Goal: Navigation & Orientation: Find specific page/section

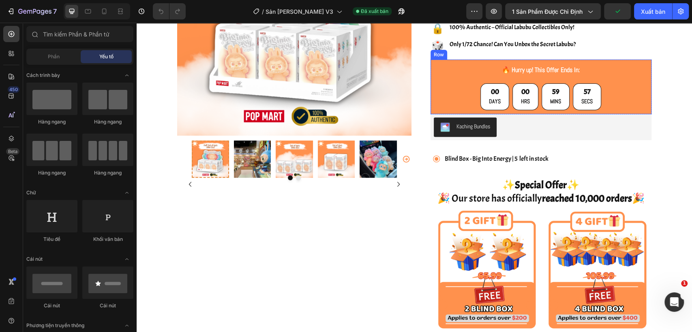
scroll to position [90, 0]
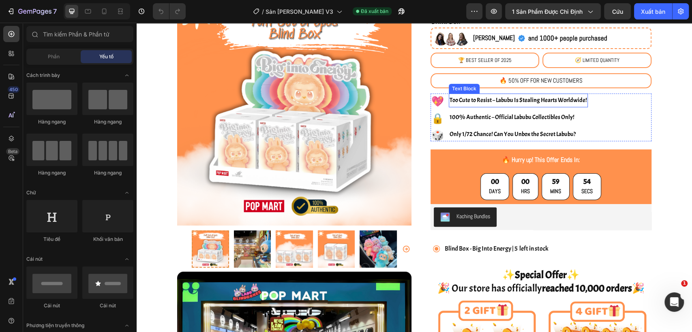
click at [540, 98] on span "Too Cute to Resist – Labubu Is Stealing Hearts Worldwide!" at bounding box center [518, 100] width 137 height 8
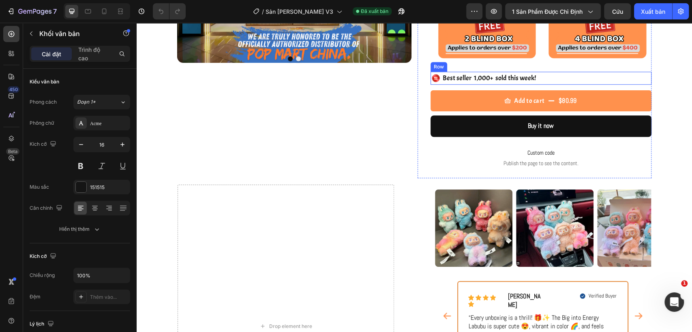
scroll to position [495, 0]
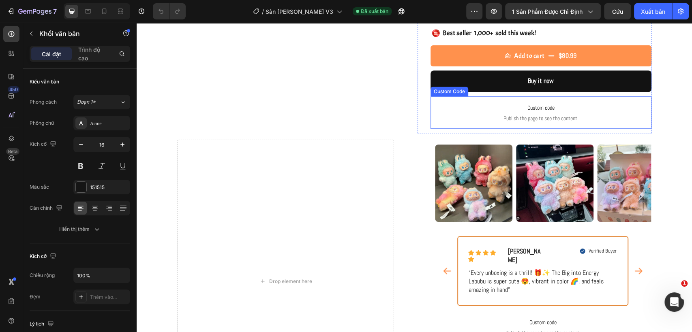
click at [580, 106] on span "Custom code" at bounding box center [541, 108] width 221 height 10
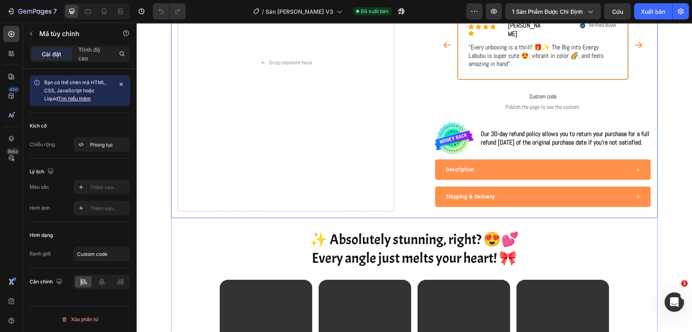
scroll to position [765, 0]
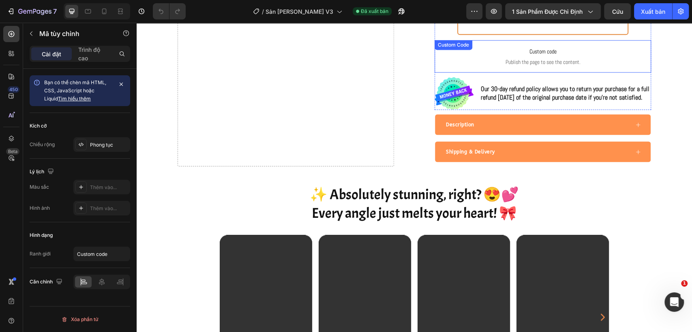
click at [558, 58] on span "Publish the page to see the content." at bounding box center [543, 62] width 216 height 8
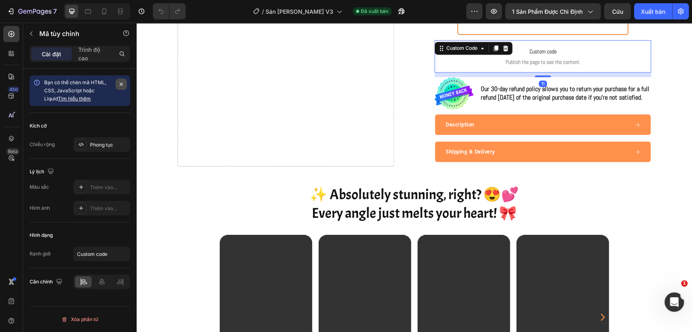
click at [121, 85] on icon "button" at bounding box center [121, 84] width 6 height 6
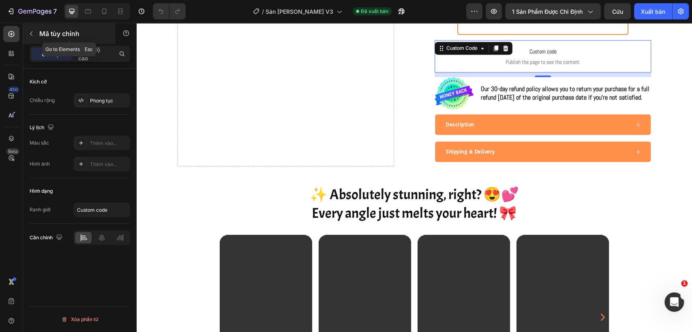
click at [31, 36] on icon "button" at bounding box center [31, 33] width 6 height 6
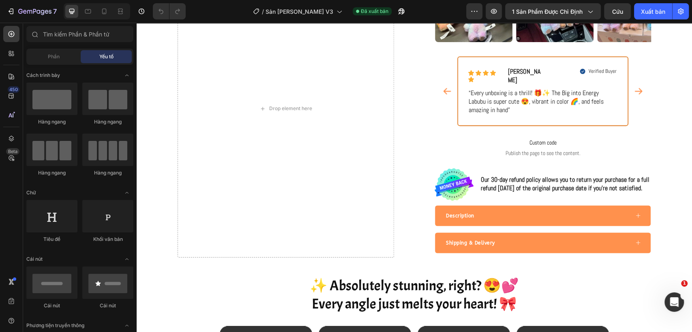
scroll to position [444, 0]
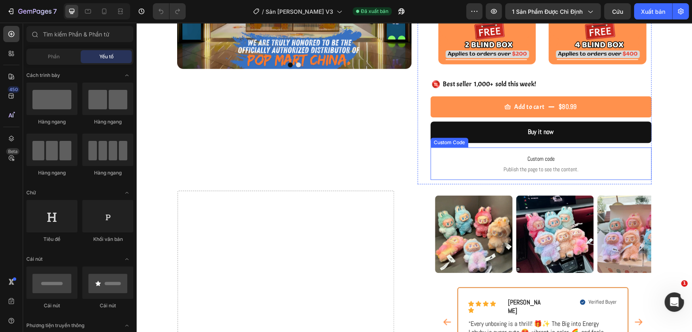
click at [569, 157] on span "Custom code" at bounding box center [541, 159] width 221 height 10
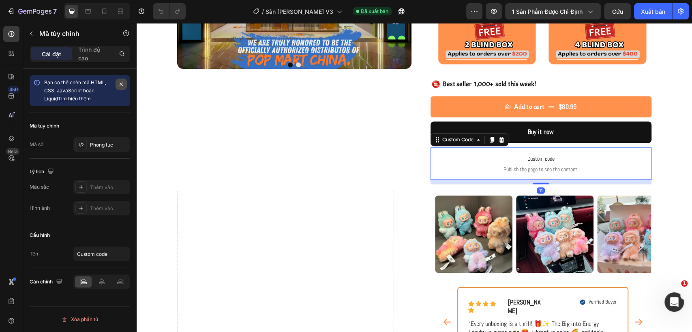
click at [120, 84] on icon "button" at bounding box center [121, 84] width 6 height 6
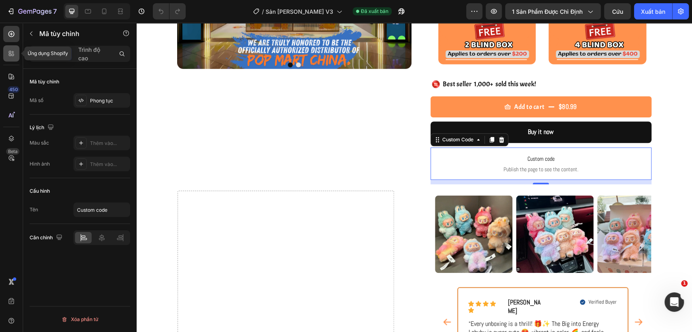
click at [9, 53] on icon at bounding box center [11, 53] width 8 height 8
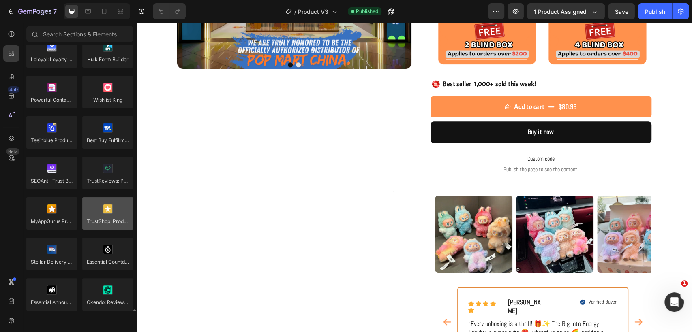
scroll to position [2117, 0]
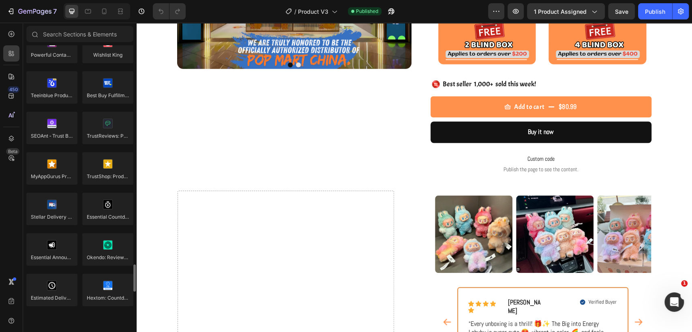
drag, startPoint x: 47, startPoint y: 303, endPoint x: 81, endPoint y: 167, distance: 140.9
click at [47, 303] on div at bounding box center [51, 290] width 51 height 32
click at [39, 297] on div at bounding box center [51, 290] width 51 height 32
drag, startPoint x: 55, startPoint y: 294, endPoint x: 53, endPoint y: 310, distance: 16.3
click at [53, 310] on div "Wishlist Plus Ultimate Sales Boost Trust Me - SEOAnt Fordeer Product Labels & B…" at bounding box center [79, 30] width 107 height 810
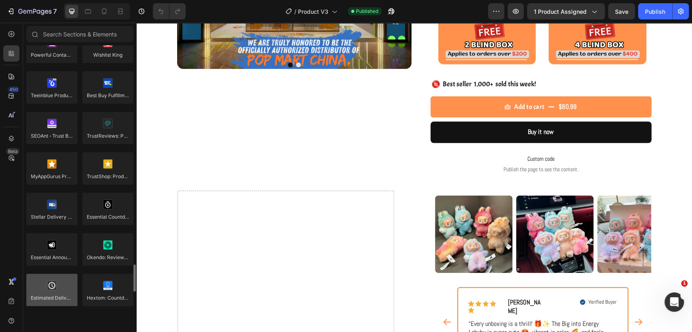
click at [58, 292] on div at bounding box center [51, 290] width 51 height 32
click at [57, 294] on div at bounding box center [51, 290] width 51 height 32
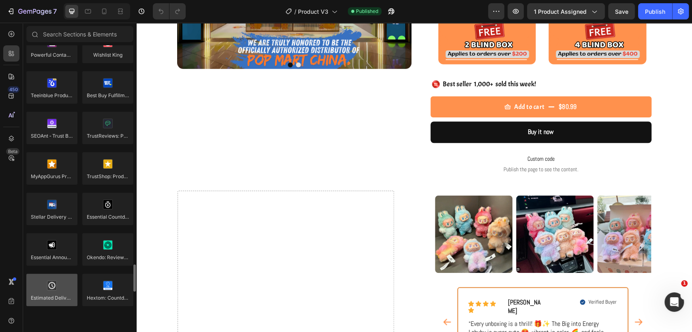
click at [57, 294] on div at bounding box center [51, 290] width 51 height 32
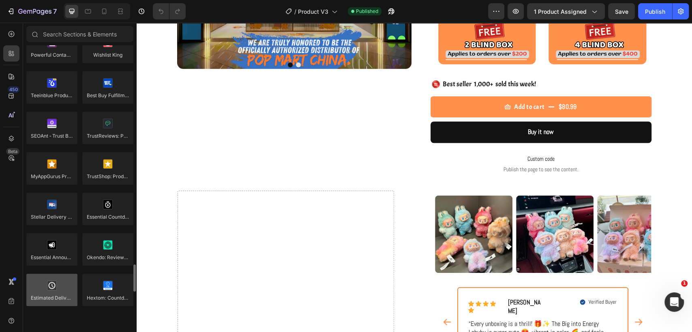
click at [57, 294] on div at bounding box center [51, 290] width 51 height 32
